Goal: Obtain resource: Obtain resource

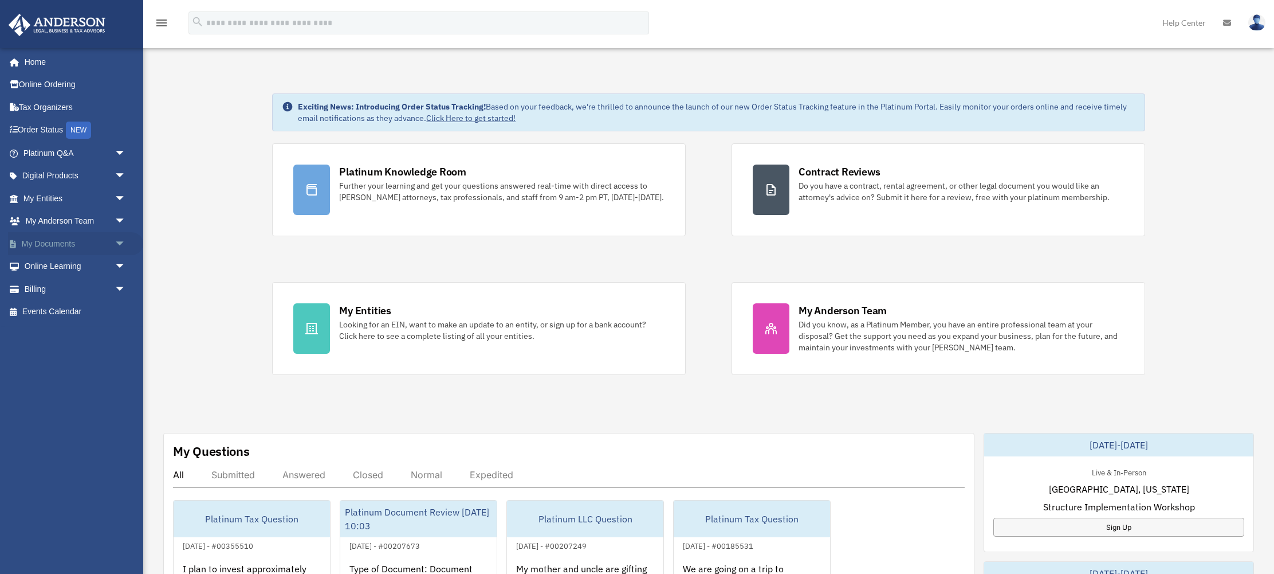
click at [126, 244] on span "arrow_drop_down" at bounding box center [126, 243] width 23 height 23
click at [102, 276] on link "Box" at bounding box center [79, 266] width 127 height 23
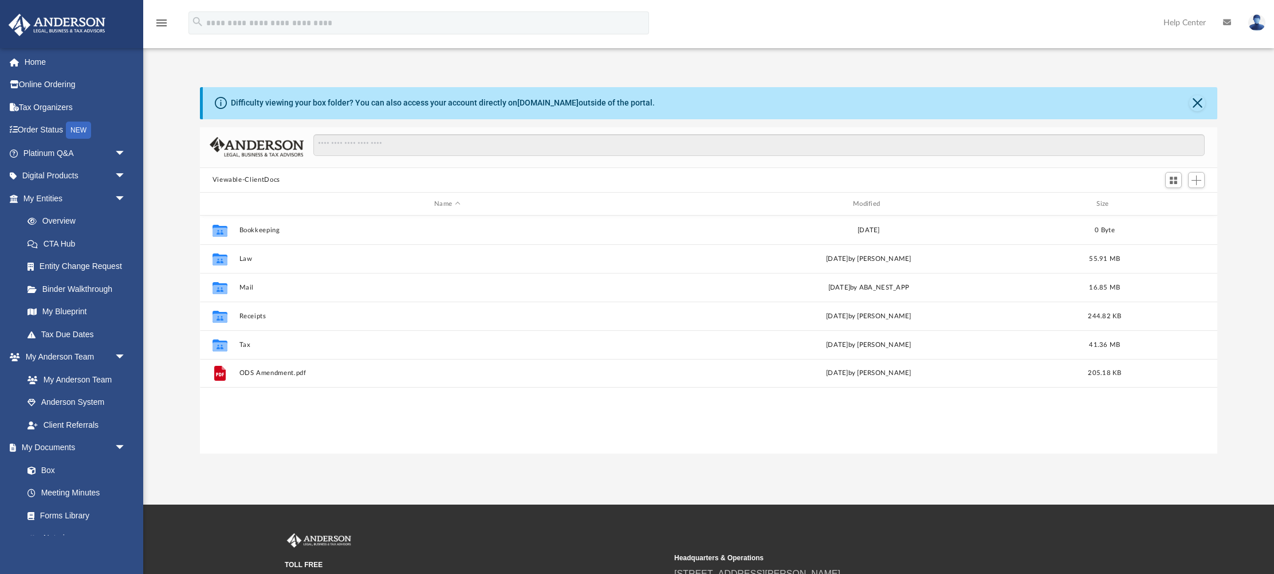
scroll to position [260, 1018]
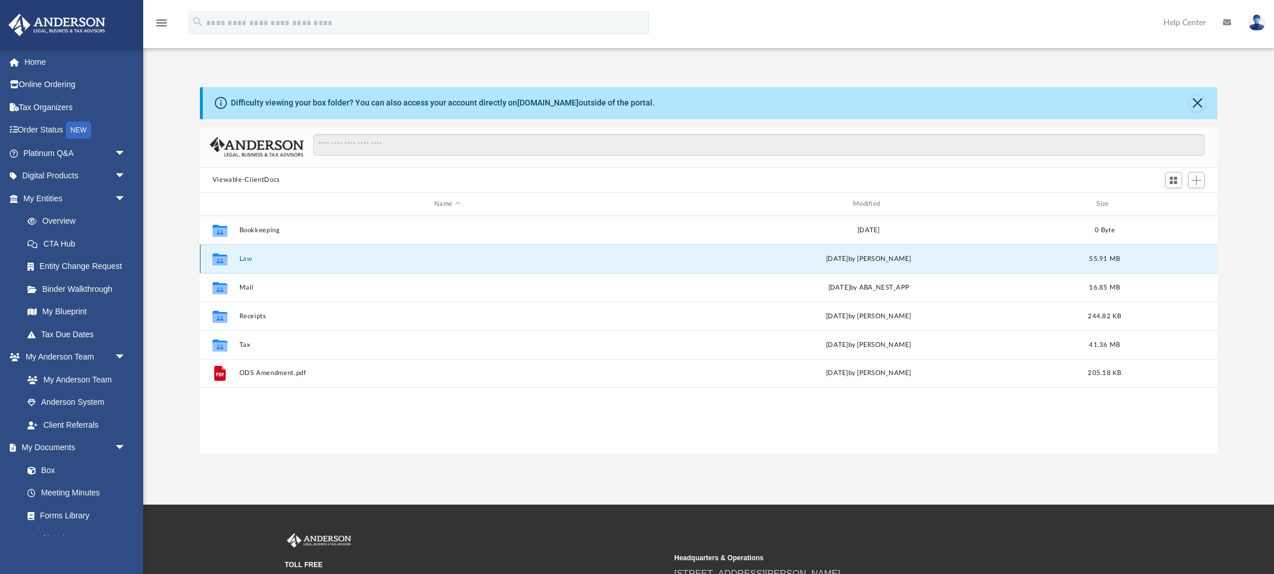
click at [245, 257] on button "Law" at bounding box center [447, 258] width 417 height 7
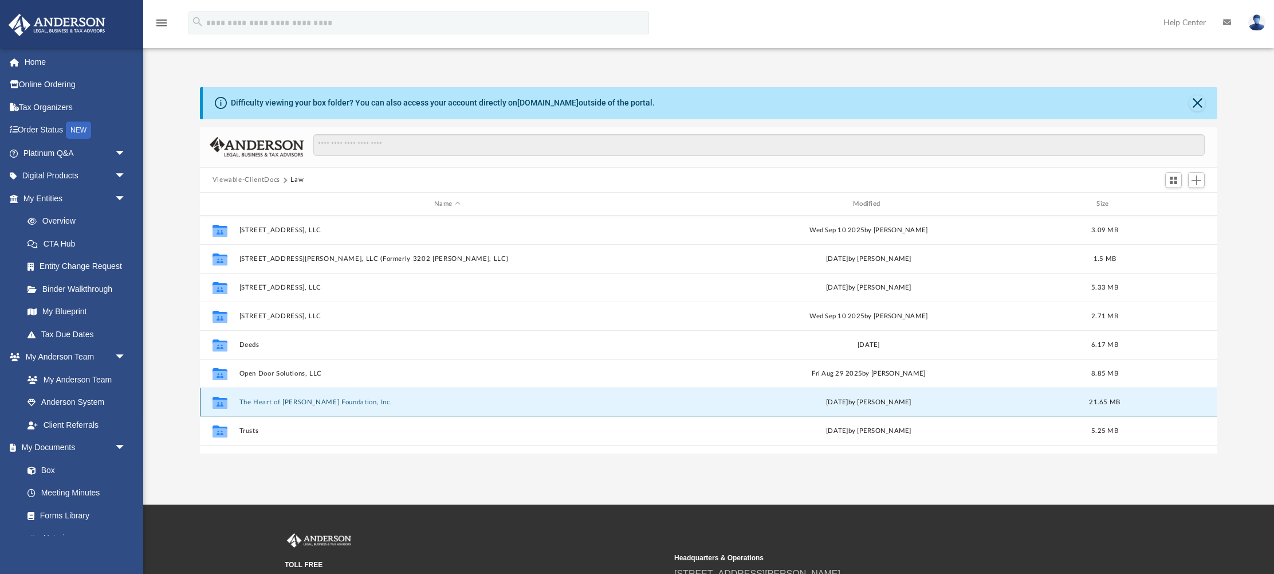
click at [262, 405] on button "The Heart of [PERSON_NAME] Foundation, Inc." at bounding box center [447, 401] width 417 height 7
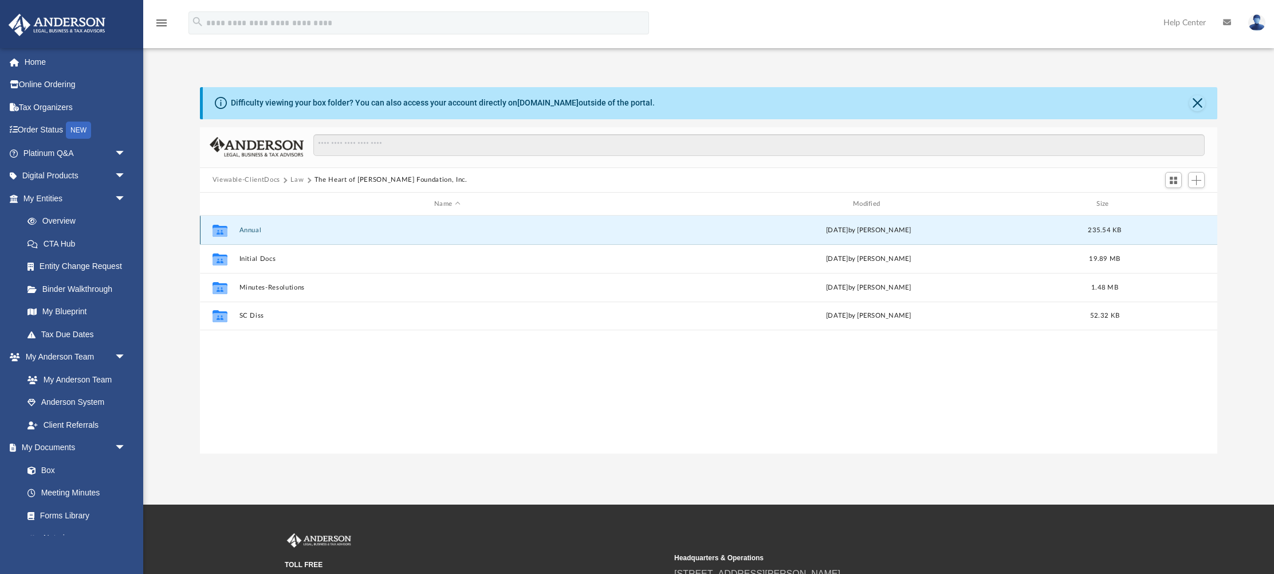
click at [245, 230] on button "Annual" at bounding box center [447, 229] width 417 height 7
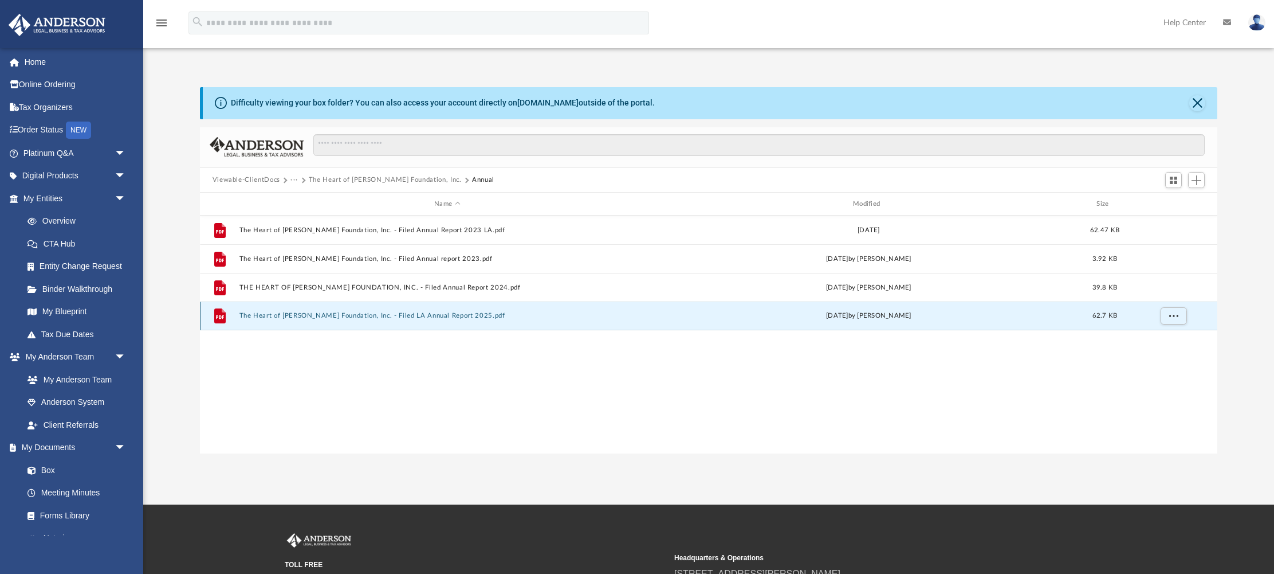
click at [293, 315] on button "The Heart of [PERSON_NAME] Foundation, Inc. - Filed LA Annual Report 2025.pdf" at bounding box center [447, 315] width 417 height 7
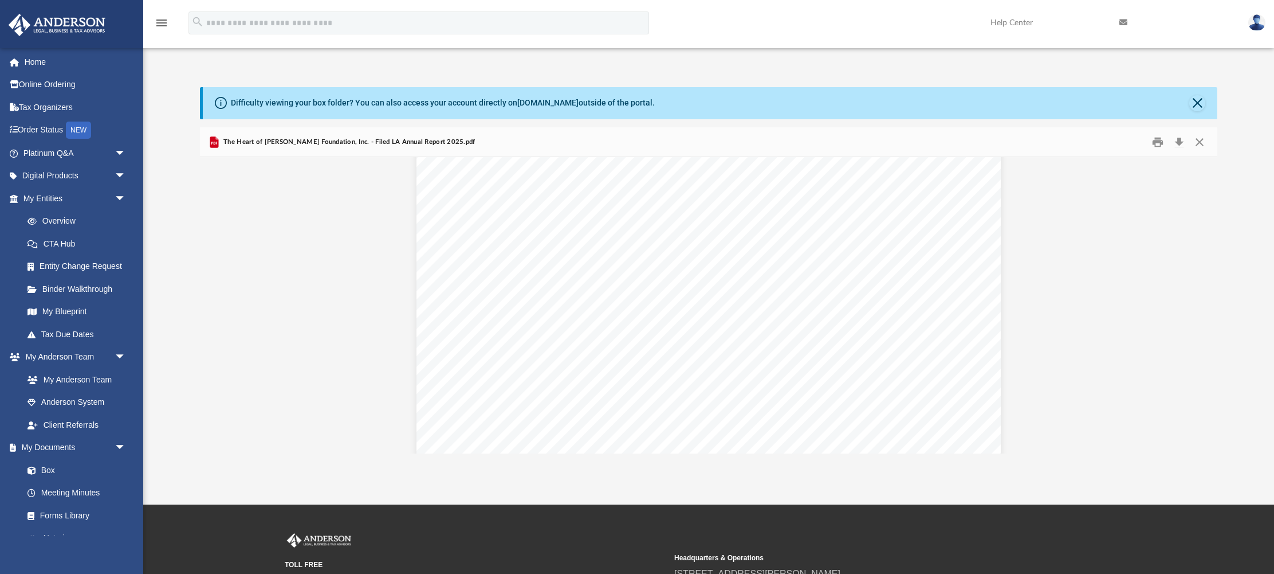
scroll to position [0, 0]
click at [1195, 108] on button "Close" at bounding box center [1198, 103] width 16 height 16
